Goal: Information Seeking & Learning: Check status

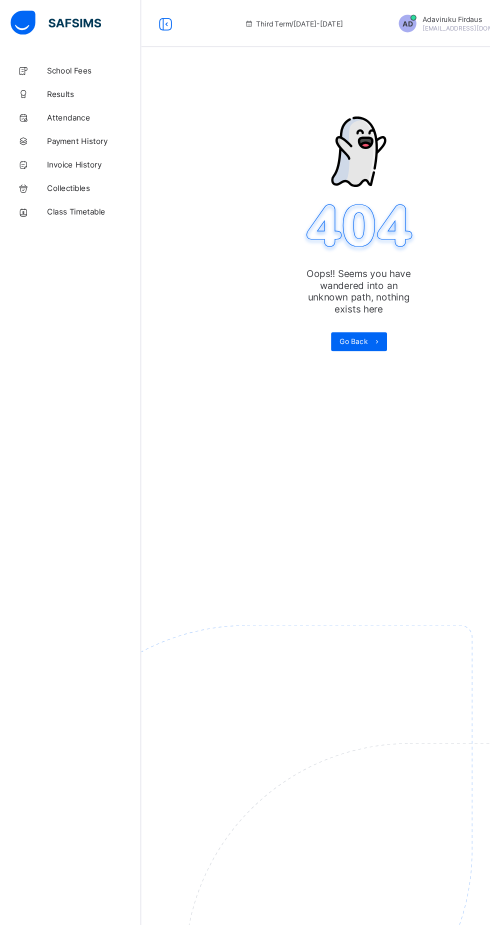
click at [58, 80] on span "Results" at bounding box center [80, 80] width 80 height 8
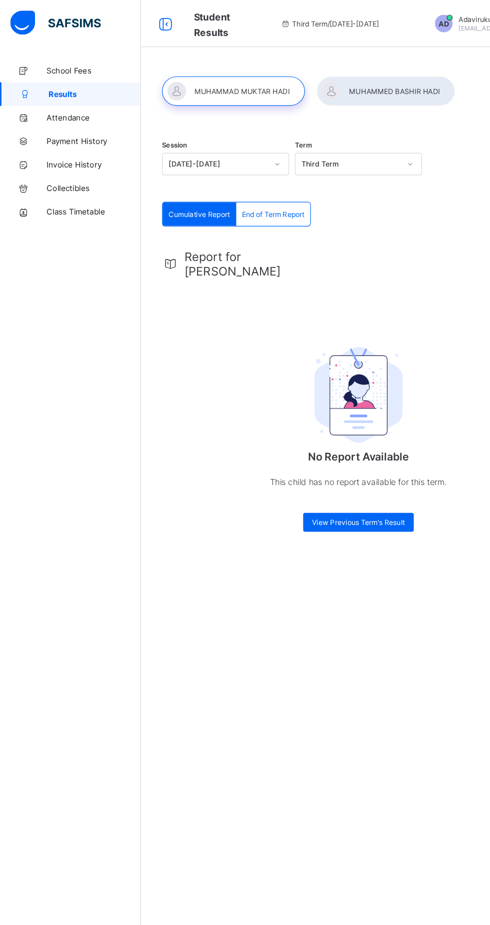
click at [390, 16] on span "Adaviruku Firdaus" at bounding box center [434, 17] width 89 height 8
click at [430, 78] on span "Profile" at bounding box center [463, 79] width 66 height 12
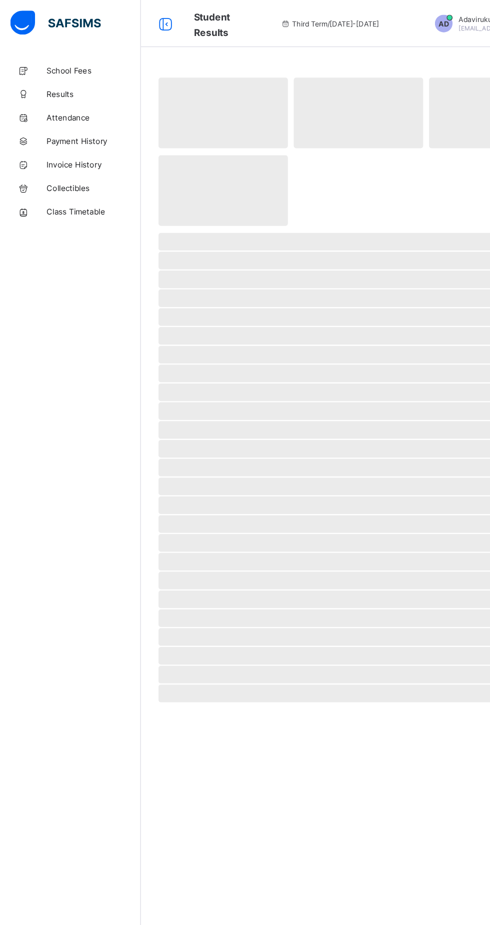
click at [390, 18] on span "Adaviruku Firdaus" at bounding box center [434, 17] width 89 height 8
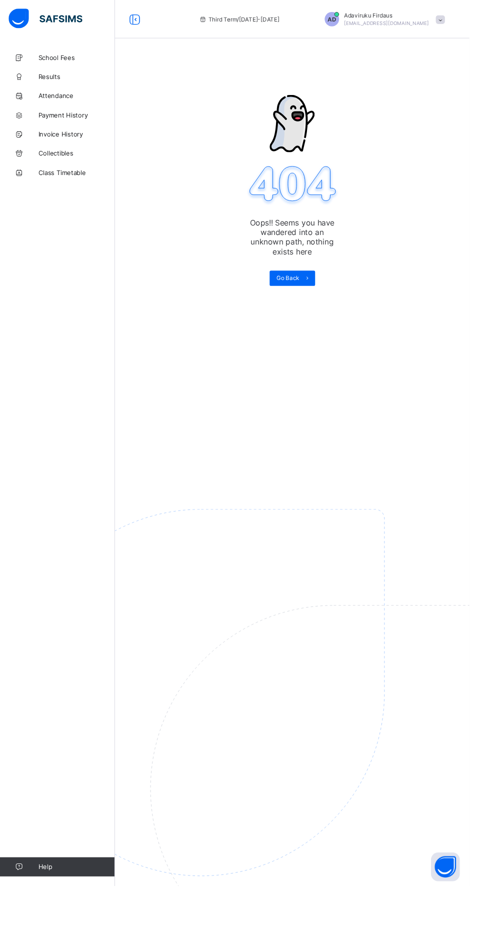
click at [287, 673] on img at bounding box center [280, 774] width 522 height 484
click at [455, 23] on span at bounding box center [459, 20] width 9 height 9
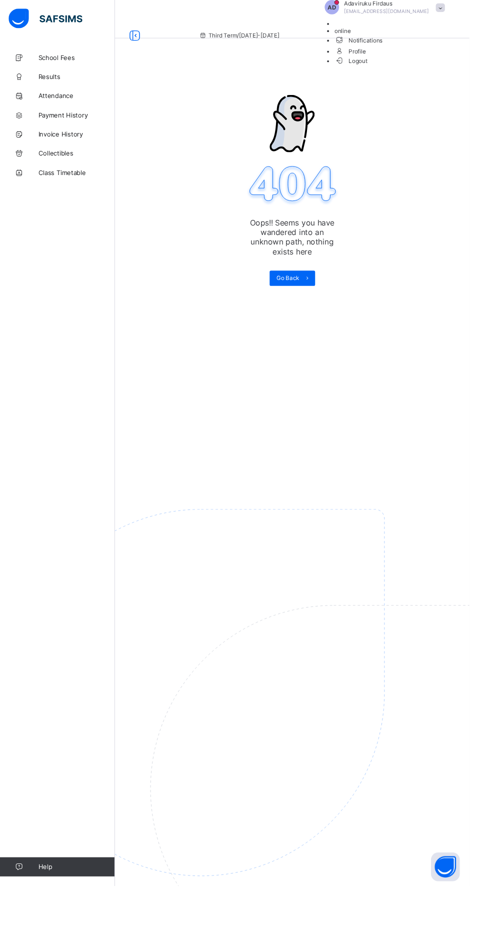
click at [376, 69] on span "Logout" at bounding box center [366, 64] width 35 height 11
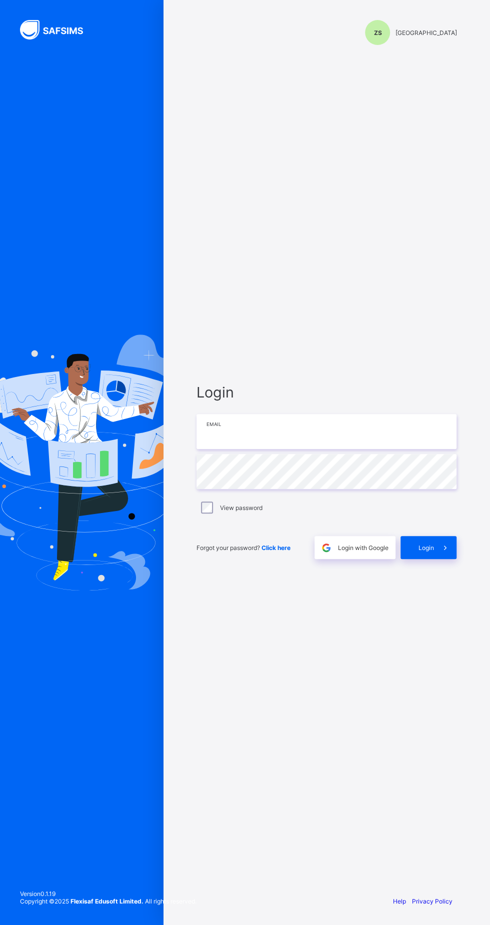
type input "**********"
click at [207, 547] on div "**********" at bounding box center [245, 462] width 490 height 925
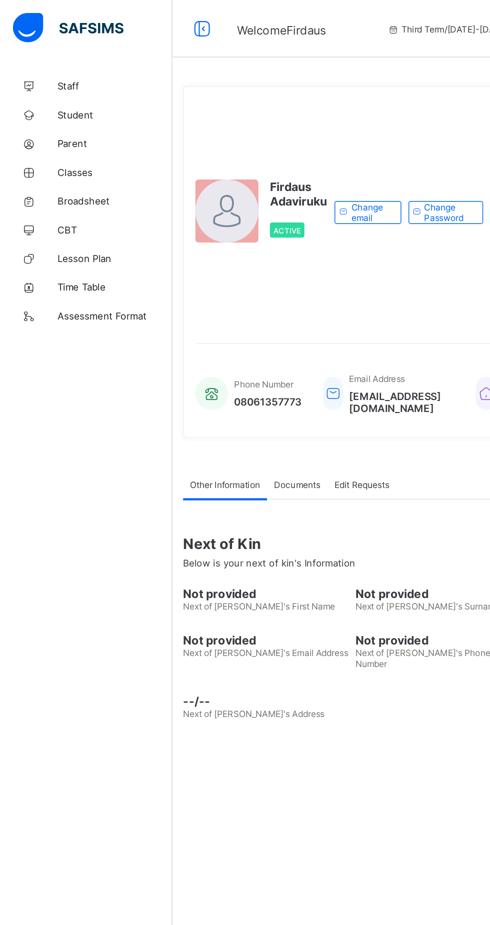
click at [42, 107] on link "Parent" at bounding box center [60, 100] width 120 height 20
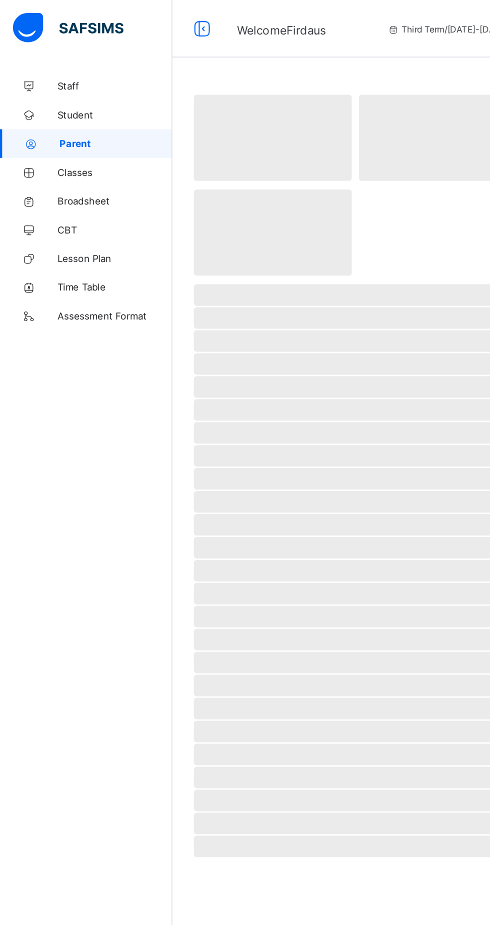
click at [47, 127] on link "Classes" at bounding box center [60, 120] width 120 height 20
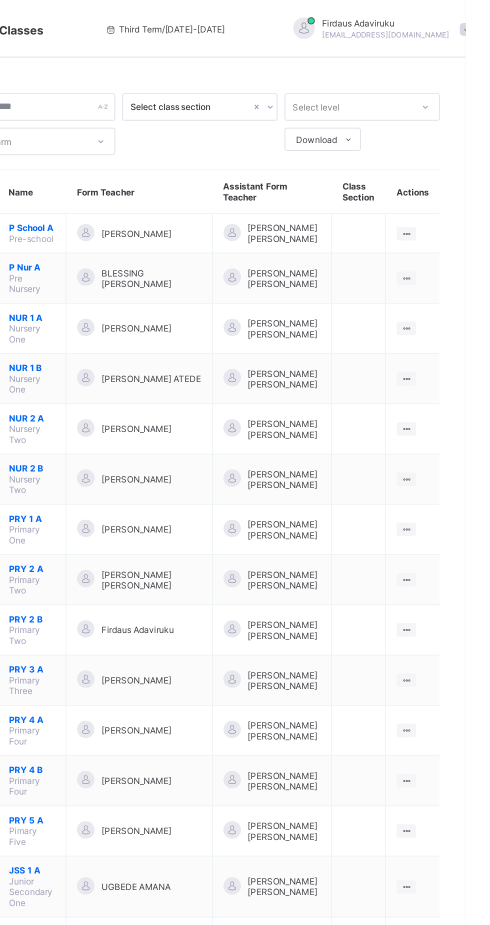
click at [0, 0] on ul "View Class Assign form Teacher" at bounding box center [0, 0] width 0 height 0
click at [0, 0] on div "View Class" at bounding box center [0, 0] width 0 height 0
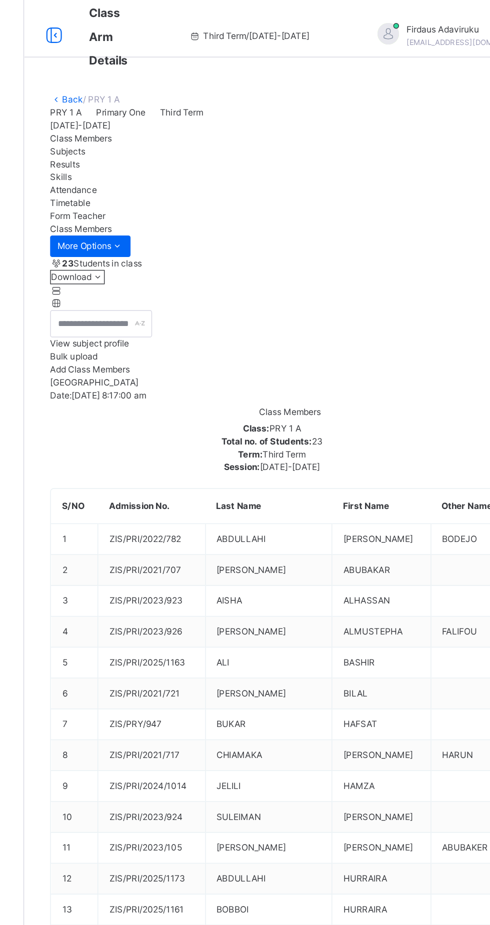
click at [159, 118] on span "Results" at bounding box center [148, 115] width 21 height 8
click at [177, 154] on span "Form Teacher" at bounding box center [157, 151] width 39 height 8
click at [159, 118] on span "Results" at bounding box center [148, 115] width 21 height 8
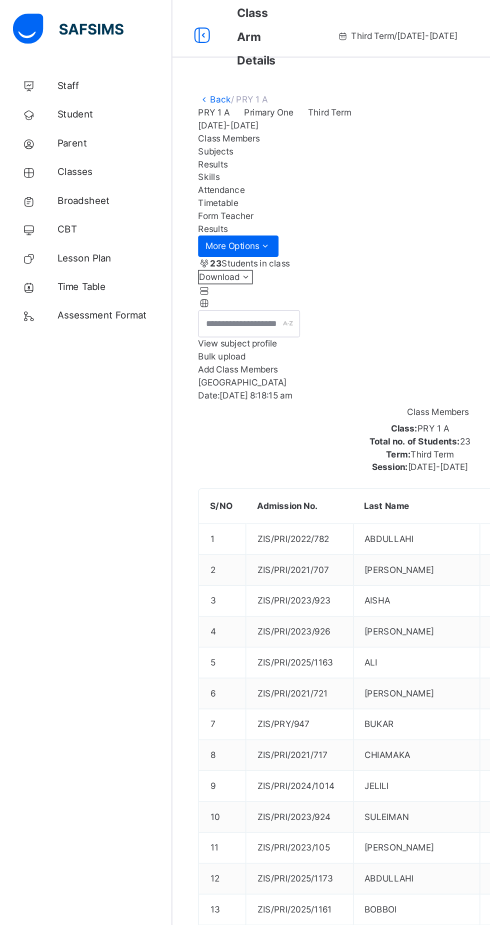
click at [70, 136] on span "Broadsheet" at bounding box center [80, 140] width 80 height 10
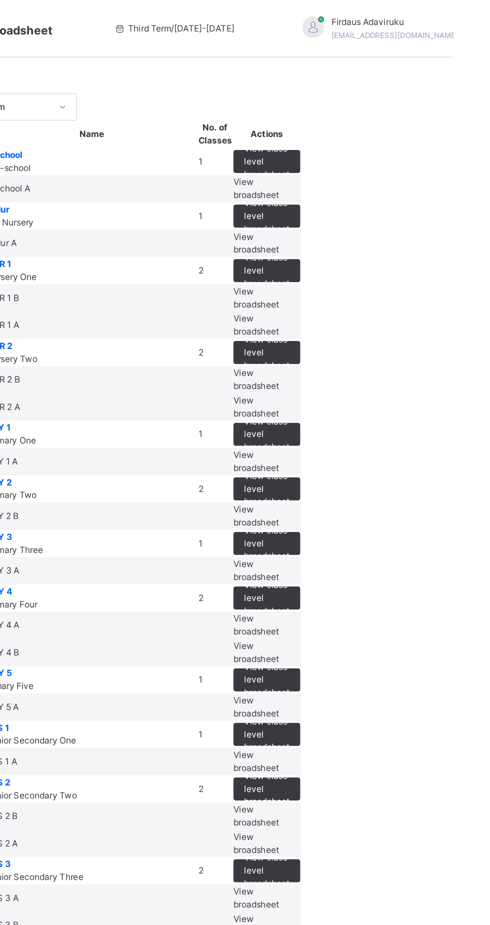
click at [376, 316] on span "View class level broadsheet" at bounding box center [361, 302] width 32 height 27
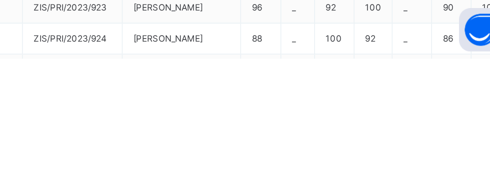
scroll to position [444, 789]
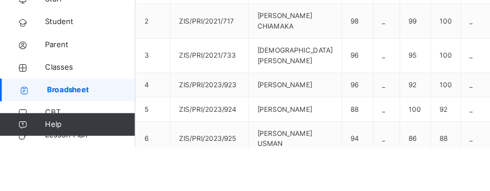
scroll to position [0, 0]
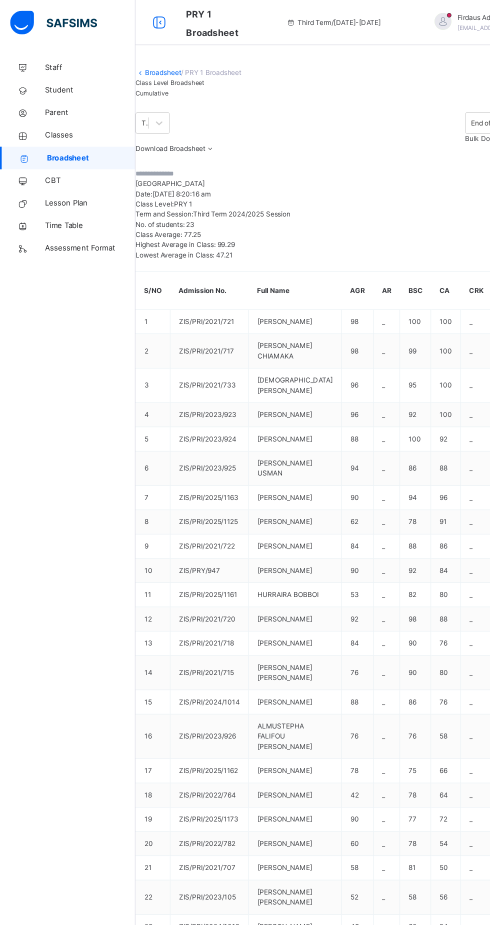
click at [68, 139] on span "Broadsheet" at bounding box center [81, 140] width 79 height 10
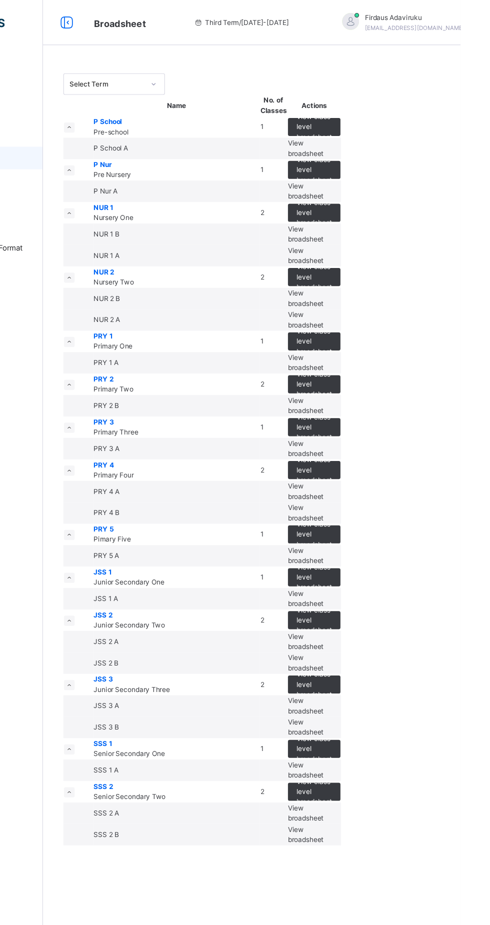
click at [369, 463] on span "View broadsheet" at bounding box center [353, 454] width 32 height 17
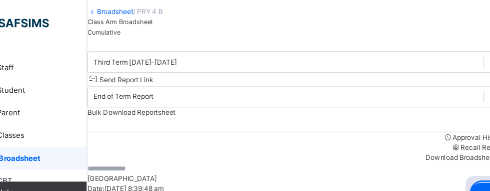
scroll to position [36, 0]
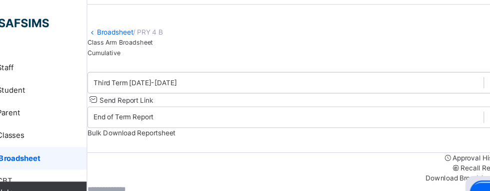
click at [149, 50] on span "Cumulative" at bounding box center [134, 46] width 29 height 7
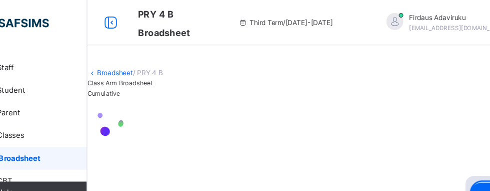
scroll to position [0, 0]
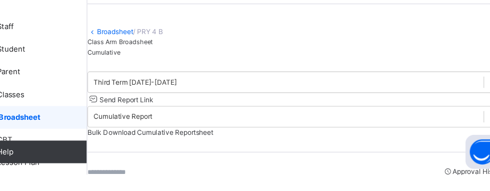
click at [105, 150] on link "CBT" at bounding box center [60, 160] width 120 height 20
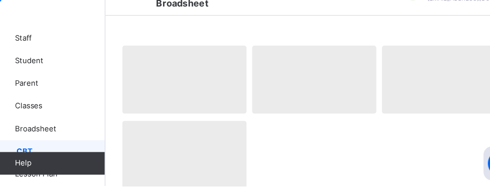
click at [65, 143] on span "Broadsheet" at bounding box center [80, 140] width 80 height 10
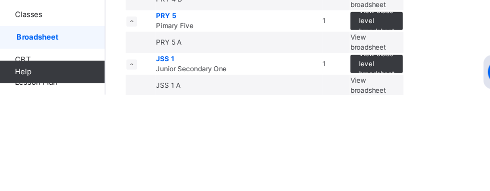
scroll to position [350, 0]
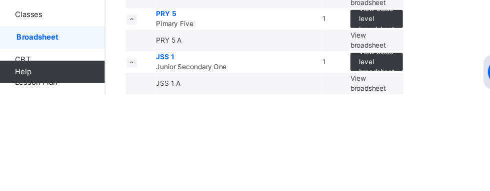
click at [376, 80] on span "View class level broadsheet" at bounding box center [361, 66] width 32 height 27
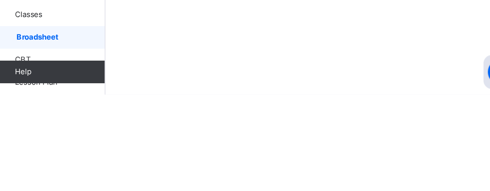
click at [120, 90] on div at bounding box center [305, 70] width 370 height 40
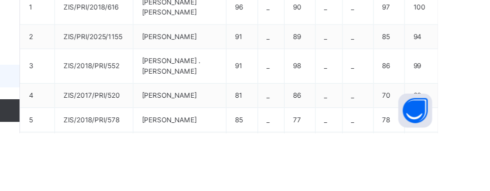
scroll to position [11, 791]
